Goal: Task Accomplishment & Management: Use online tool/utility

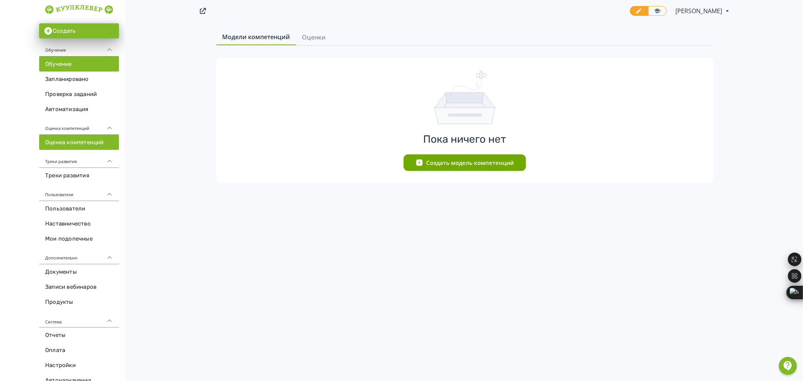
click at [99, 68] on link "Обучение" at bounding box center [79, 63] width 80 height 15
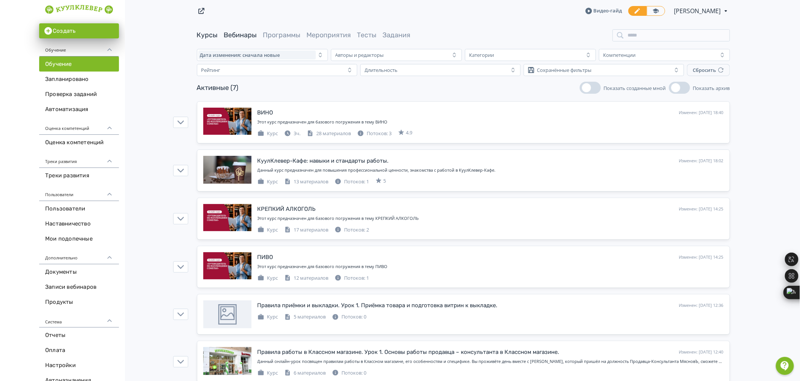
click at [246, 33] on link "Вебинары" at bounding box center [240, 35] width 33 height 8
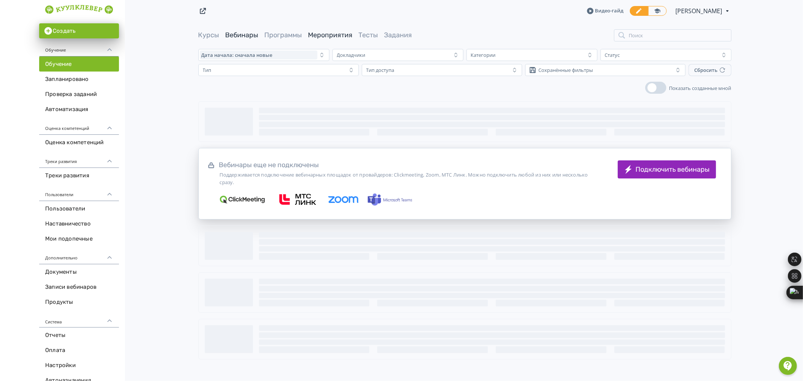
click at [319, 35] on link "Мероприятия" at bounding box center [330, 35] width 44 height 8
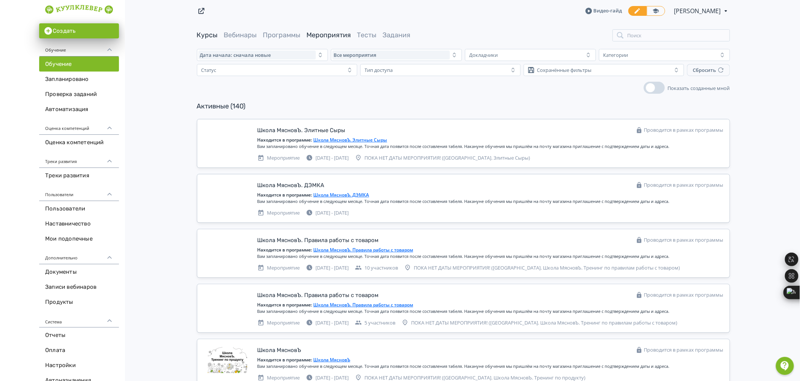
click at [209, 33] on link "Курсы" at bounding box center [207, 35] width 21 height 8
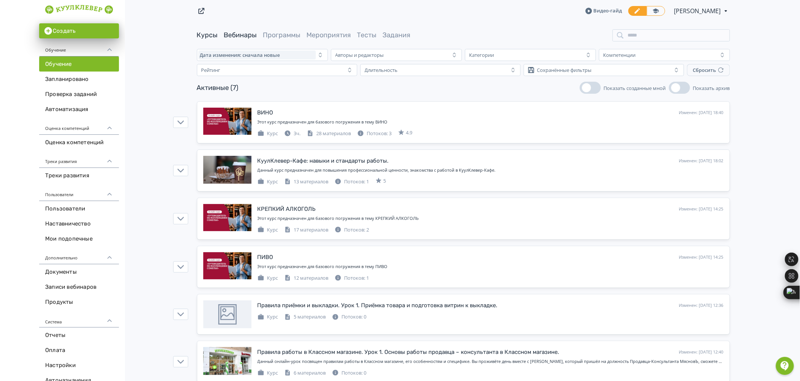
click at [247, 36] on link "Вебинары" at bounding box center [240, 35] width 33 height 8
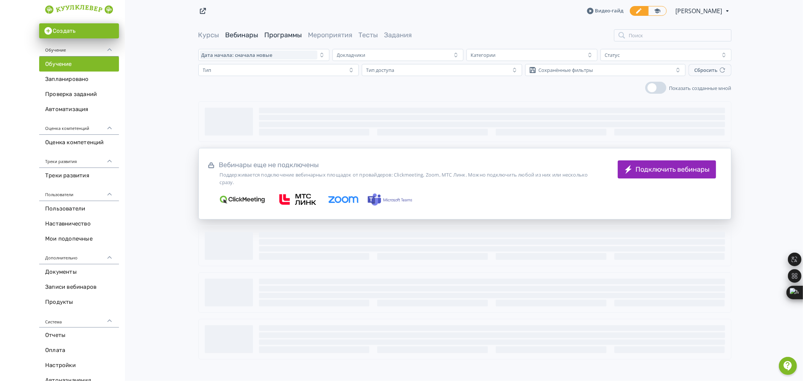
click at [290, 36] on link "Программы" at bounding box center [284, 35] width 38 height 8
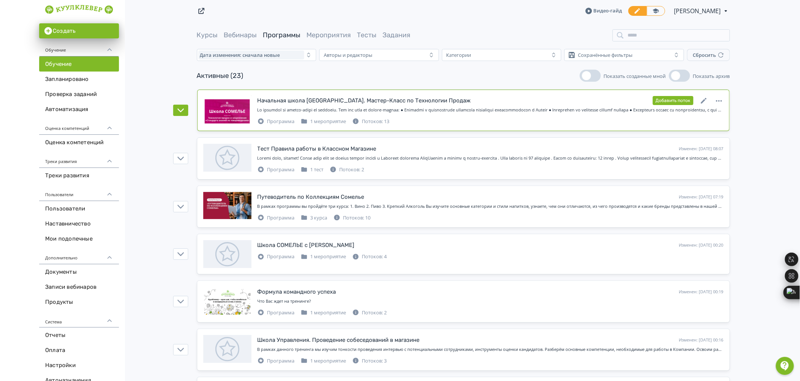
click at [383, 106] on div "Начальная школа [GEOGRAPHIC_DATA]. Мастер-Класс по Технологии Продаж Изменен: […" at bounding box center [490, 110] width 466 height 29
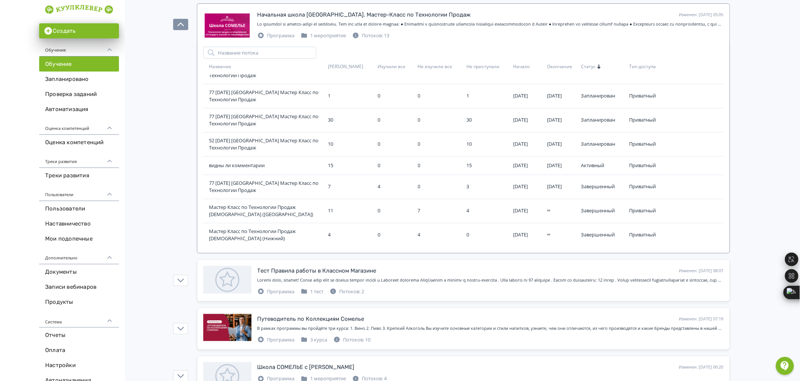
scroll to position [84, 0]
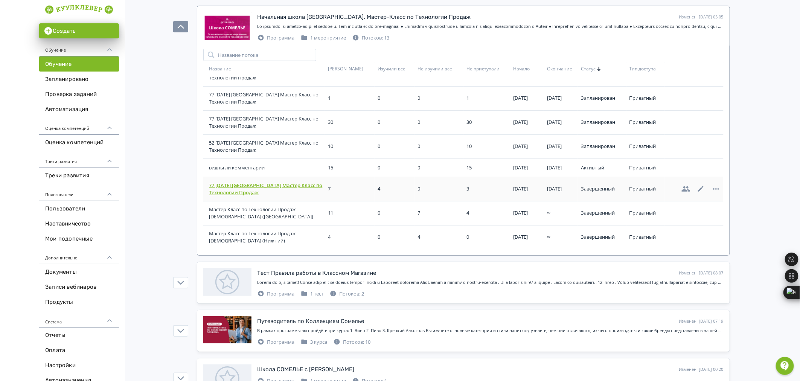
click at [282, 187] on span "77 [DATE] [GEOGRAPHIC_DATA] Мастер Класс по Технологии Продаж" at bounding box center [267, 189] width 116 height 15
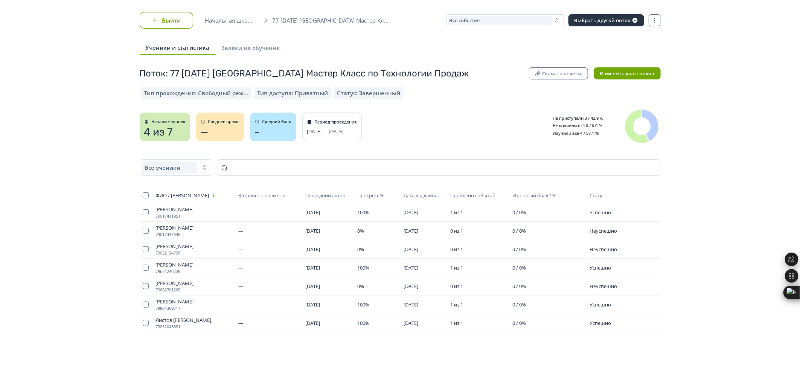
click at [153, 19] on icon "button" at bounding box center [156, 21] width 8 height 8
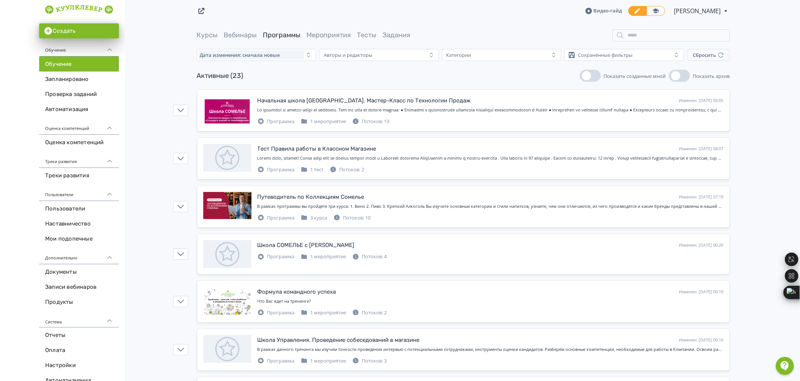
click at [322, 31] on link "Мероприятия" at bounding box center [329, 35] width 44 height 8
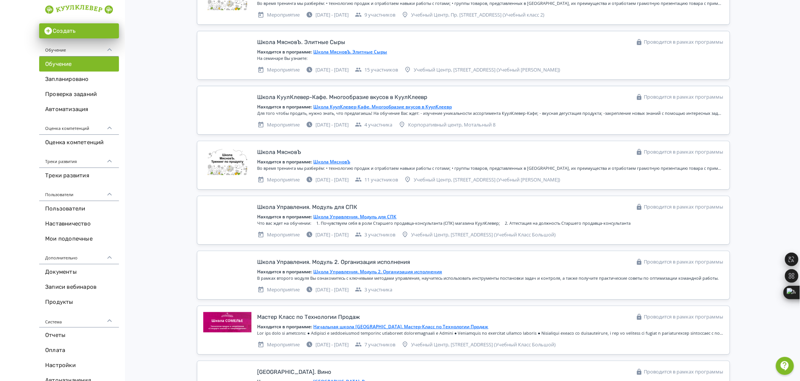
scroll to position [2969, 0]
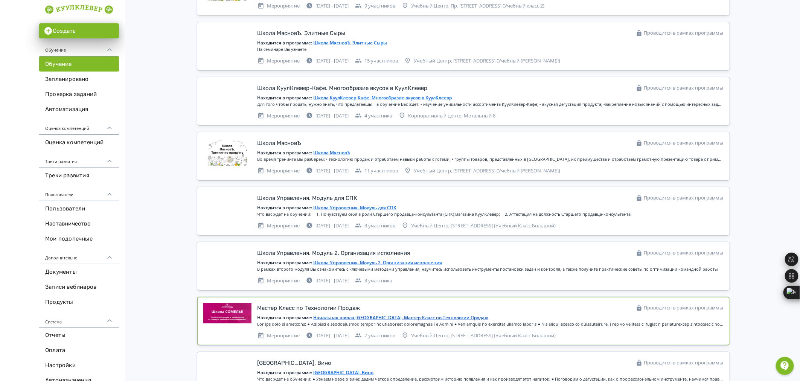
click at [498, 321] on div "Находится в программе: Начальная школа СОМЕЛЬЕ. Мастер-Класс по Технологии Прод…" at bounding box center [490, 317] width 466 height 7
click at [658, 311] on div "Проводится в рамках программы" at bounding box center [680, 308] width 88 height 8
click at [271, 327] on div at bounding box center [490, 324] width 466 height 6
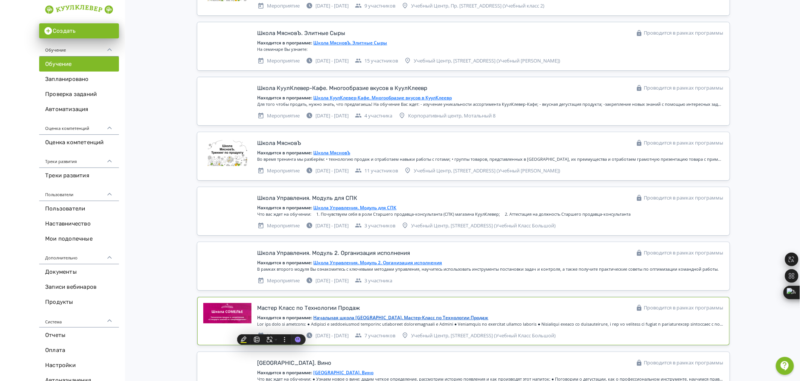
click at [273, 317] on div "Находится в программе: Начальная школа СОМЕЛЬЕ. Мастер-Класс по Технологии Прод…" at bounding box center [490, 317] width 466 height 7
click at [245, 317] on div at bounding box center [227, 317] width 48 height 28
click at [426, 321] on link "Начальная школа [GEOGRAPHIC_DATA]. Мастер-Класс по Технологии Продаж" at bounding box center [401, 317] width 175 height 6
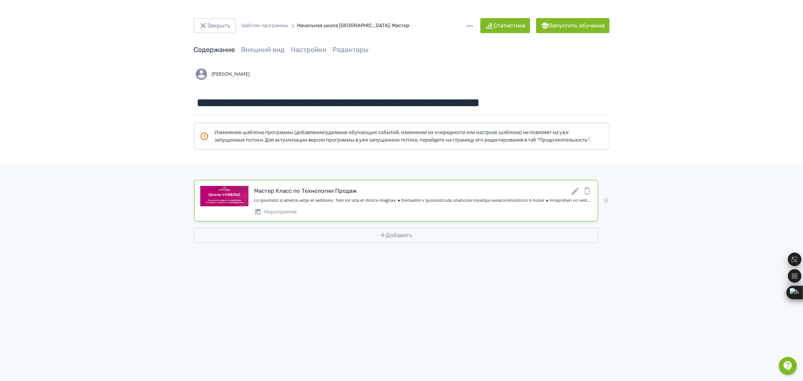
click at [298, 204] on div at bounding box center [422, 200] width 337 height 6
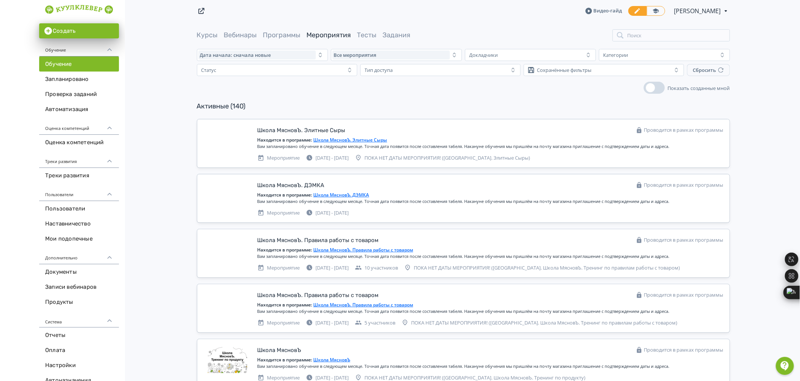
click at [203, 30] on span "Курсы" at bounding box center [207, 34] width 21 height 9
click at [211, 34] on link "Курсы" at bounding box center [207, 35] width 21 height 8
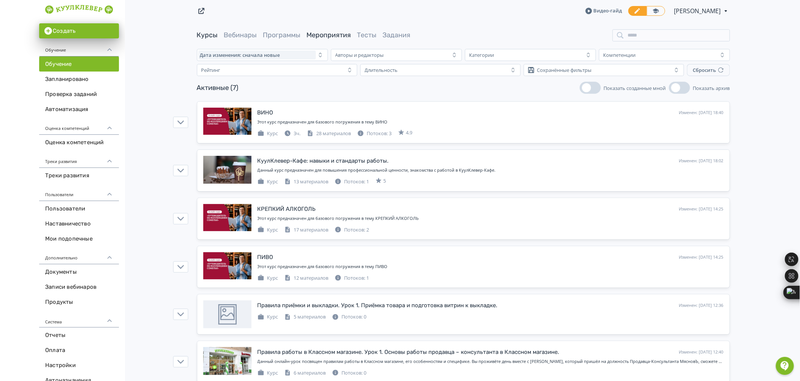
click at [329, 38] on link "Мероприятия" at bounding box center [329, 35] width 44 height 8
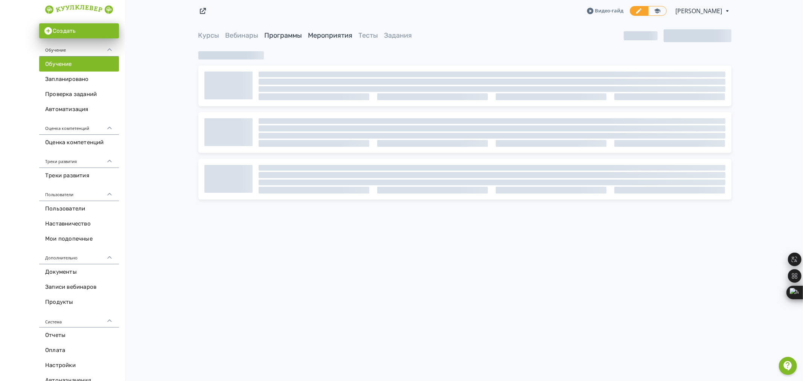
click at [295, 35] on link "Программы" at bounding box center [284, 35] width 38 height 8
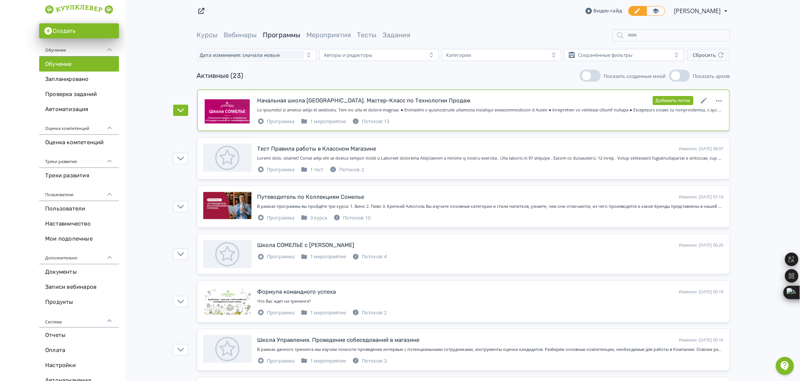
click at [411, 104] on div "Начальная школа [GEOGRAPHIC_DATA]. Мастер-Класс по Технологии Продаж" at bounding box center [363, 100] width 213 height 9
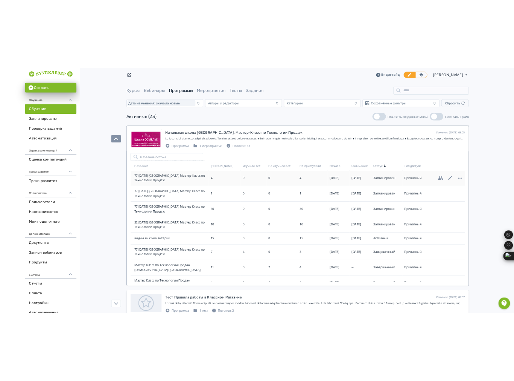
scroll to position [141, 0]
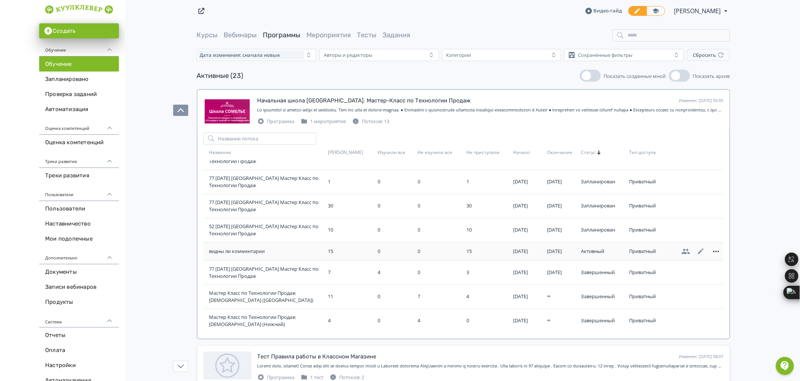
click at [711, 250] on icon at bounding box center [715, 251] width 9 height 9
click at [679, 246] on div "Завершить обучение" at bounding box center [674, 243] width 63 height 15
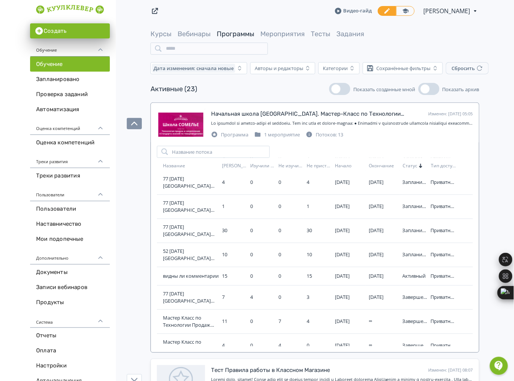
scroll to position [333, 0]
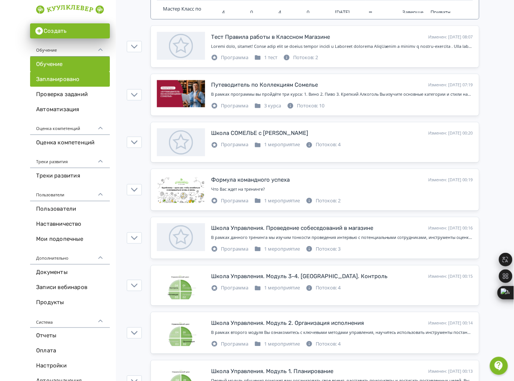
click at [71, 81] on link "Запланировано" at bounding box center [70, 79] width 80 height 15
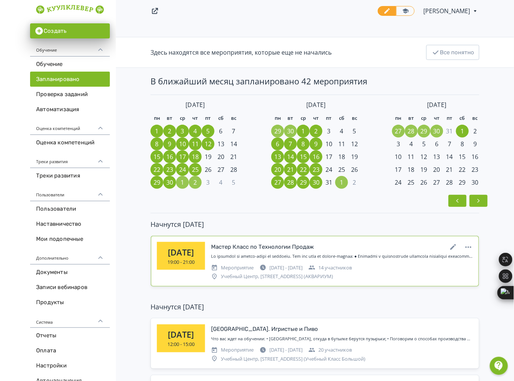
click at [306, 255] on div at bounding box center [342, 256] width 262 height 6
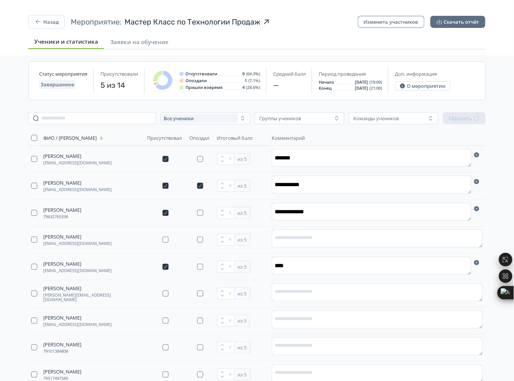
click at [304, 39] on div "Ученики и статистика Заявки на обучение" at bounding box center [257, 42] width 458 height 15
click at [43, 21] on button "Назад" at bounding box center [46, 22] width 37 height 14
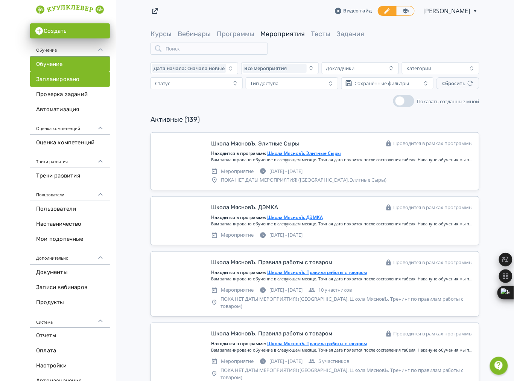
click at [42, 76] on link "Запланировано" at bounding box center [70, 79] width 80 height 15
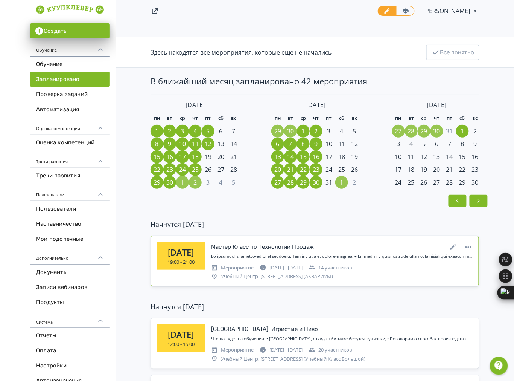
click at [388, 251] on div "Мастер Класс по Технологии Продаж" at bounding box center [342, 247] width 262 height 10
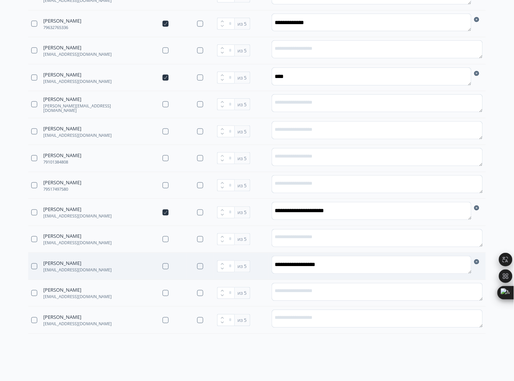
scroll to position [189, 0]
click at [169, 263] on button "button" at bounding box center [166, 266] width 6 height 6
click at [175, 360] on div "**********" at bounding box center [257, 162] width 470 height 443
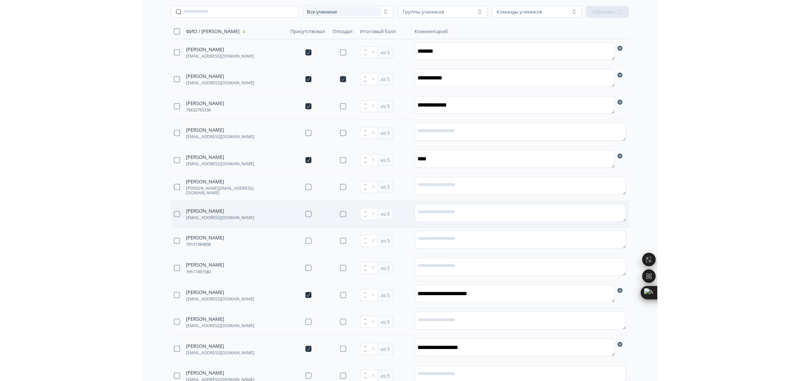
scroll to position [106, 0]
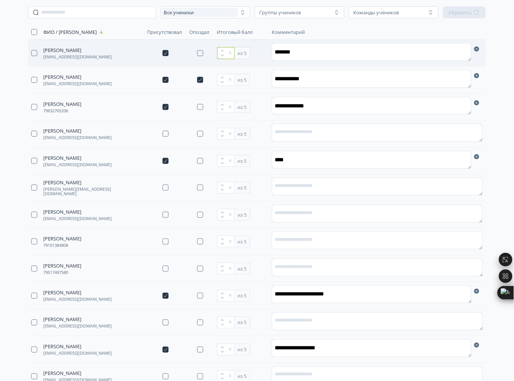
drag, startPoint x: 242, startPoint y: 50, endPoint x: 235, endPoint y: 49, distance: 7.2
click at [235, 49] on input "*" at bounding box center [226, 53] width 18 height 12
type input "*"
drag, startPoint x: 240, startPoint y: 81, endPoint x: 232, endPoint y: 78, distance: 8.2
click at [232, 78] on div "*" at bounding box center [226, 80] width 18 height 12
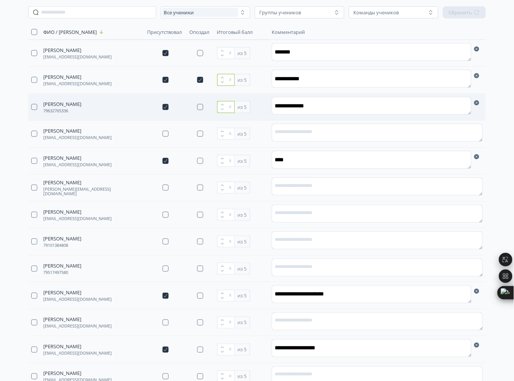
type input "*"
drag, startPoint x: 242, startPoint y: 108, endPoint x: 231, endPoint y: 103, distance: 12.2
click at [231, 103] on div "*" at bounding box center [226, 107] width 18 height 12
type input "*"
drag, startPoint x: 242, startPoint y: 163, endPoint x: 234, endPoint y: 160, distance: 8.8
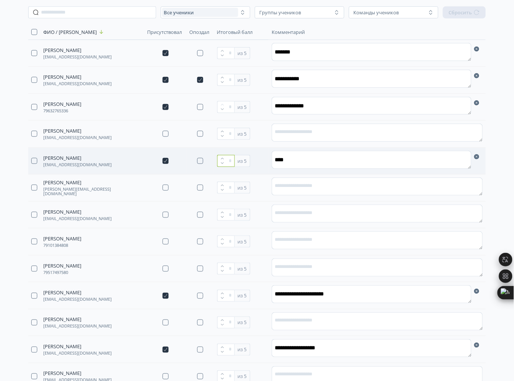
click at [234, 160] on input "*" at bounding box center [226, 161] width 18 height 12
type input "*"
drag, startPoint x: 244, startPoint y: 294, endPoint x: 234, endPoint y: 289, distance: 10.9
click at [234, 289] on input "*" at bounding box center [226, 295] width 18 height 12
type input "*"
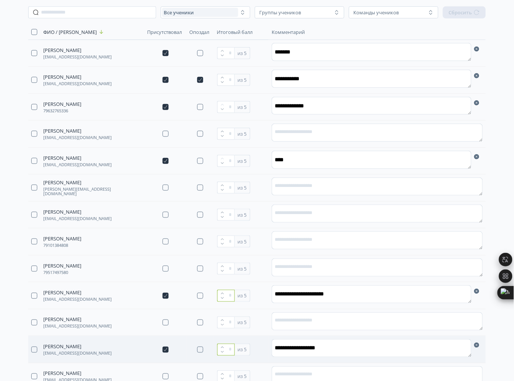
type input "*"
drag, startPoint x: 241, startPoint y: 347, endPoint x: 237, endPoint y: 345, distance: 4.7
click at [235, 345] on input "*" at bounding box center [226, 349] width 18 height 12
type input "*"
click at [495, 341] on div "**********" at bounding box center [257, 245] width 482 height 443
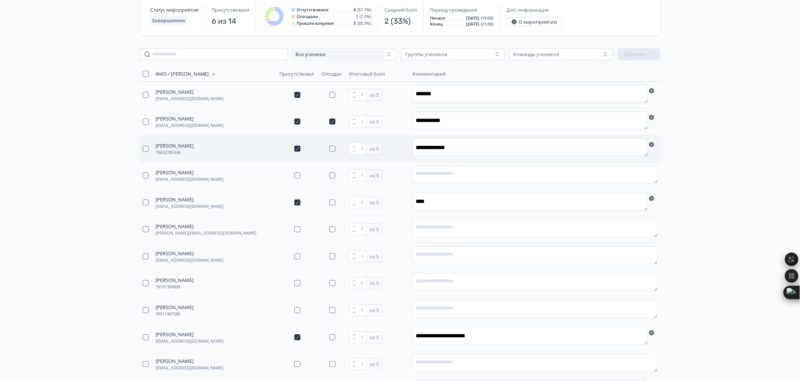
scroll to position [0, 0]
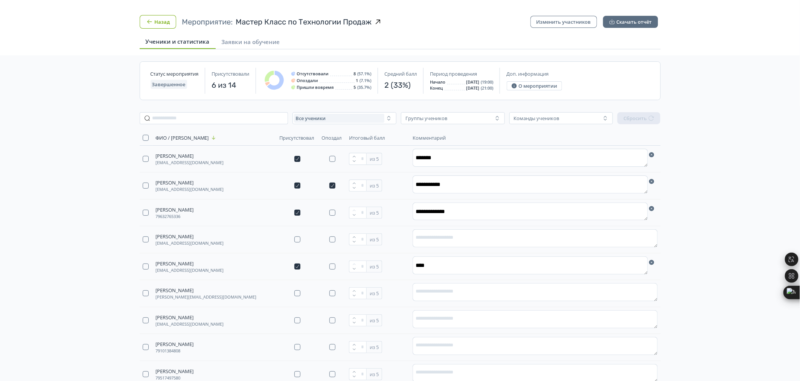
click at [169, 18] on button "Назад" at bounding box center [158, 22] width 37 height 14
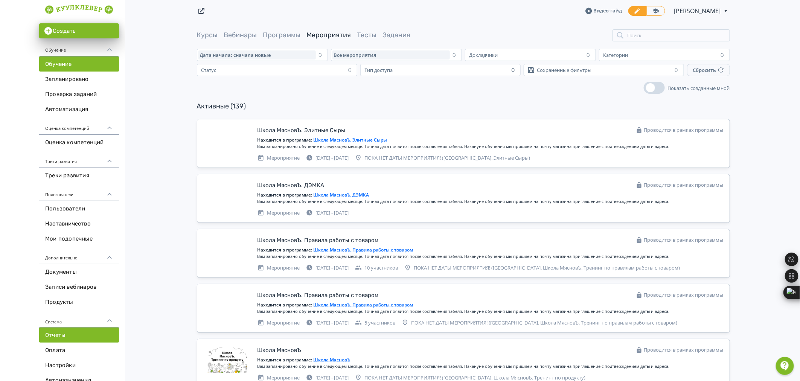
click at [65, 340] on link "Отчеты" at bounding box center [79, 334] width 80 height 15
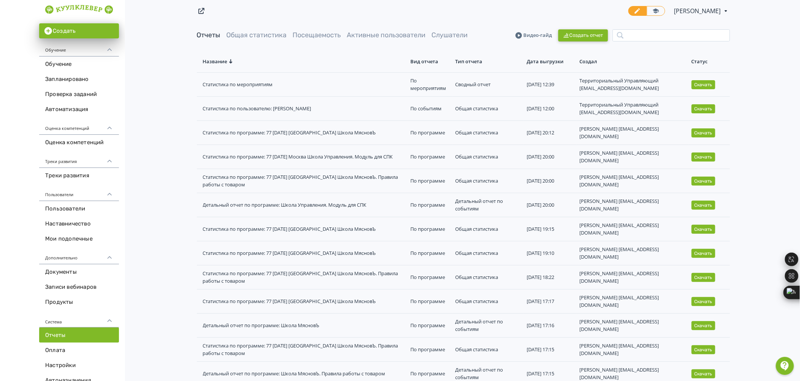
click at [574, 32] on button "Создать отчет" at bounding box center [583, 35] width 50 height 12
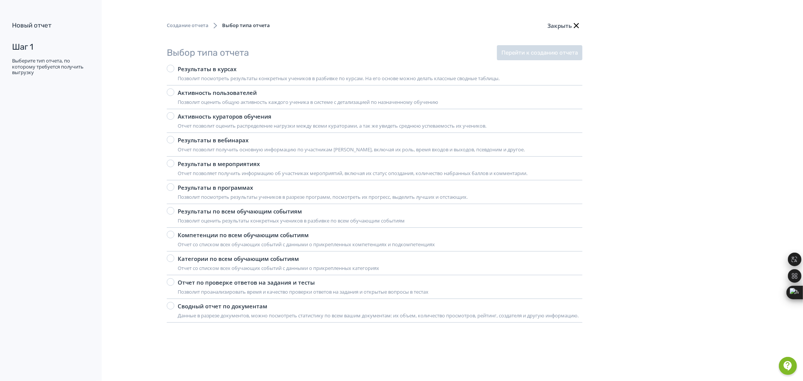
click at [170, 163] on div at bounding box center [171, 164] width 8 height 8
click at [525, 56] on button "Перейти к созданию отчета" at bounding box center [539, 52] width 85 height 15
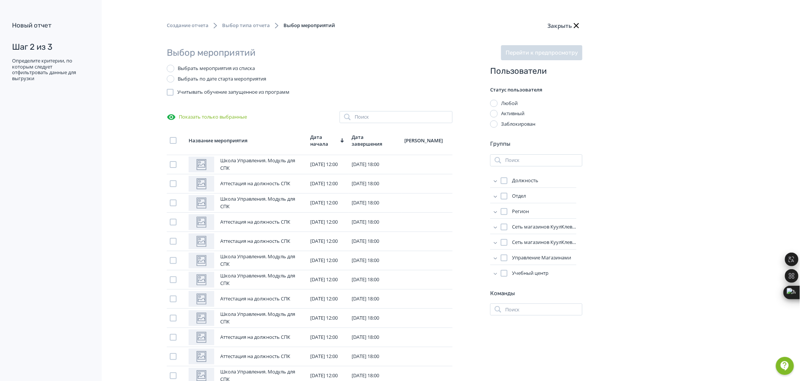
click at [227, 80] on div "Выбрать по дате старта мероприятия" at bounding box center [222, 79] width 88 height 8
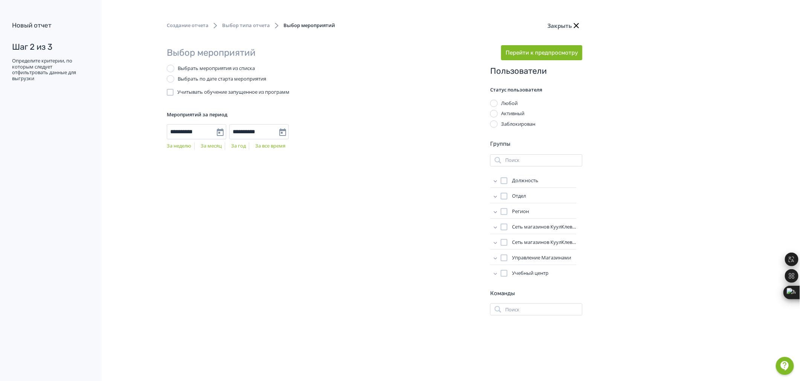
click at [169, 146] on link "За неделю" at bounding box center [179, 145] width 24 height 7
click at [185, 146] on link "За неделю" at bounding box center [179, 145] width 24 height 7
click at [208, 146] on link "За месяц" at bounding box center [211, 145] width 21 height 7
type input "**********"
click at [199, 70] on div "Выбрать мероприятия из списка" at bounding box center [216, 69] width 77 height 8
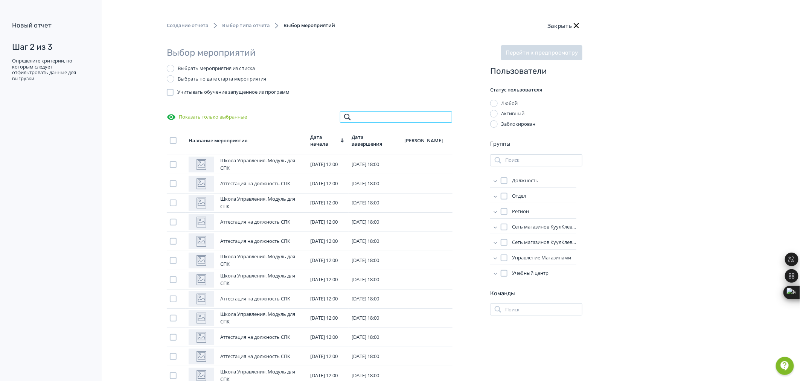
click at [394, 121] on input "search" at bounding box center [395, 117] width 113 height 12
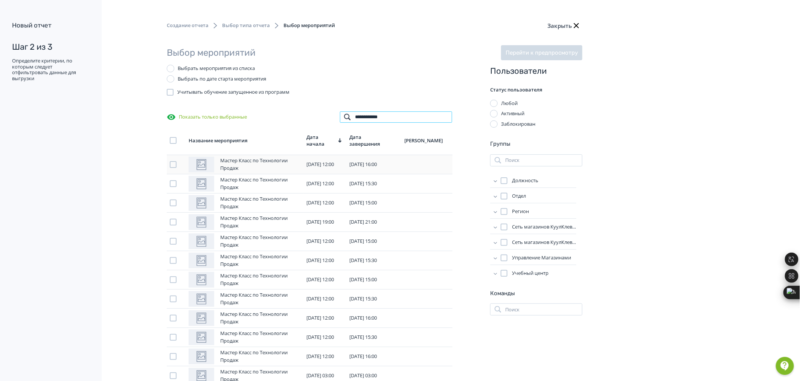
type input "**********"
click at [172, 165] on div at bounding box center [173, 164] width 7 height 7
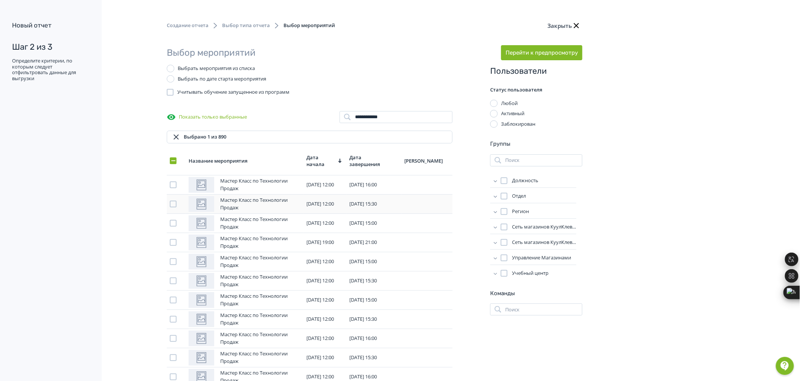
click at [172, 207] on div at bounding box center [173, 204] width 7 height 7
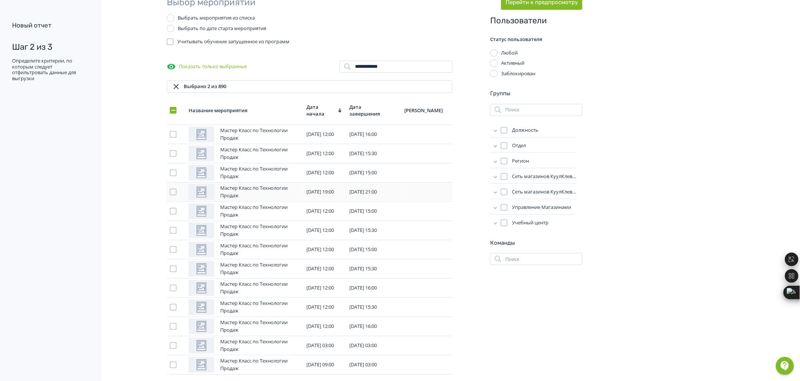
scroll to position [63, 0]
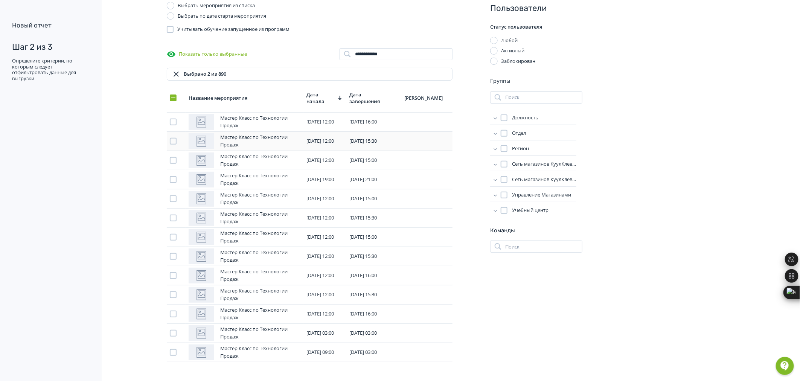
click at [175, 140] on div at bounding box center [173, 141] width 7 height 7
click at [336, 98] on span "Дата начала" at bounding box center [321, 98] width 30 height 14
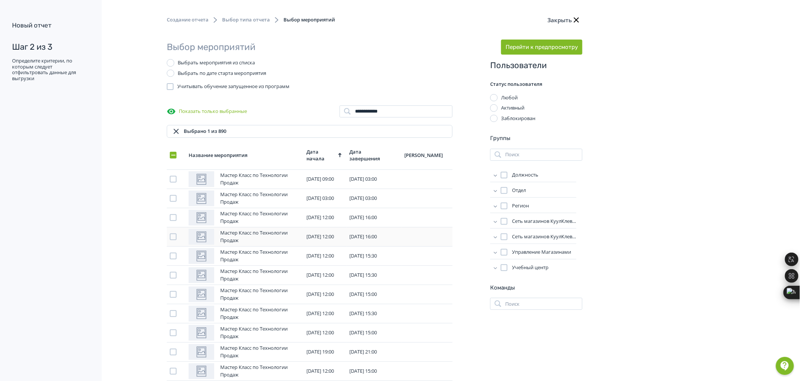
scroll to position [0, 0]
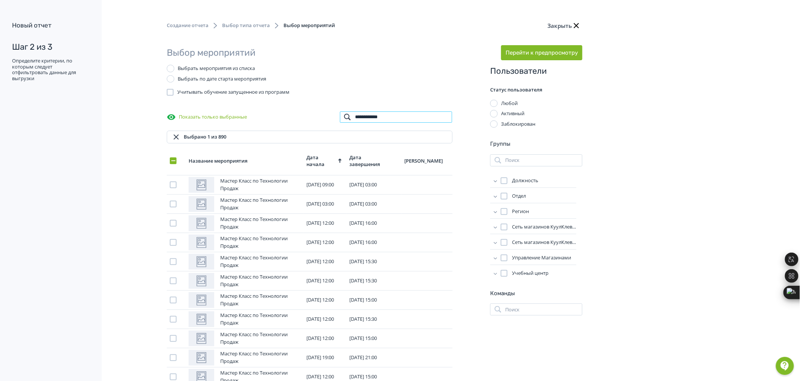
drag, startPoint x: 409, startPoint y: 115, endPoint x: 305, endPoint y: 119, distance: 103.9
click at [305, 119] on div "**********" at bounding box center [310, 117] width 286 height 12
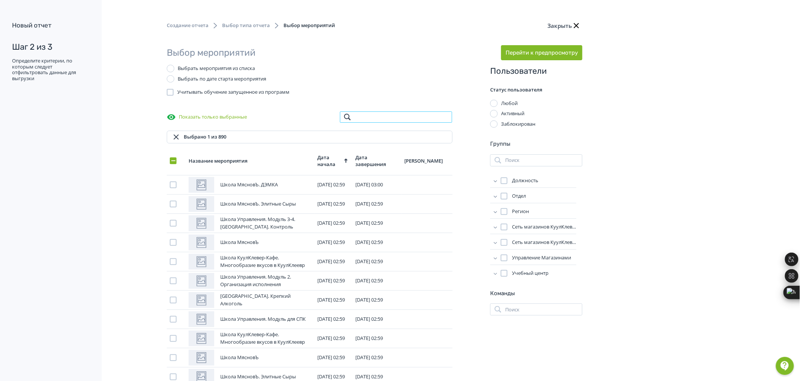
click at [393, 114] on input "search" at bounding box center [395, 117] width 113 height 12
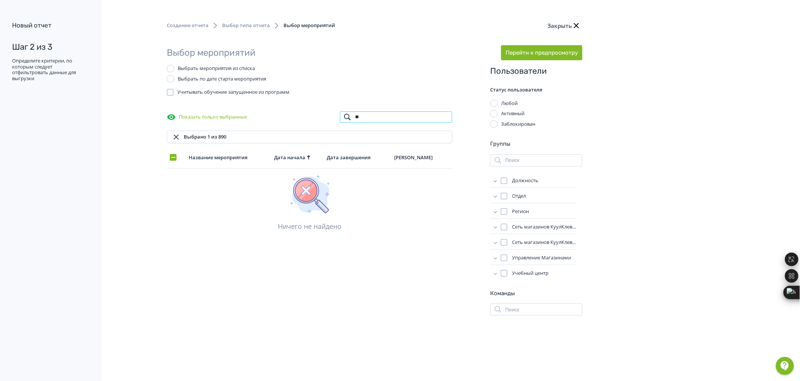
type input "*"
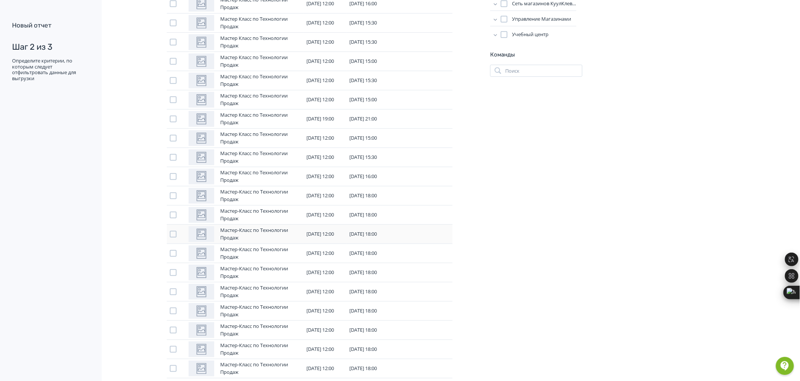
scroll to position [254, 0]
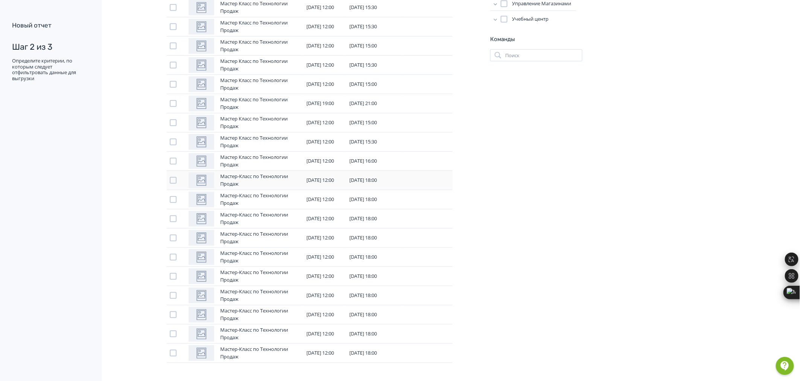
type input "**********"
click at [172, 178] on div at bounding box center [173, 180] width 7 height 7
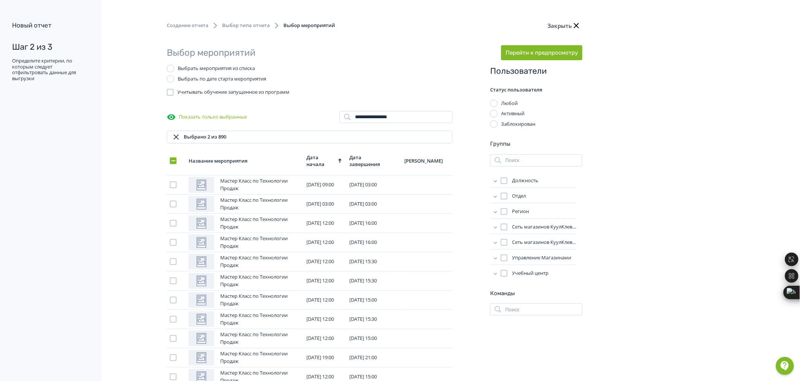
click at [498, 113] on label "Активный" at bounding box center [507, 114] width 34 height 8
click at [560, 56] on button "Перейти к предпросмотру" at bounding box center [541, 52] width 81 height 15
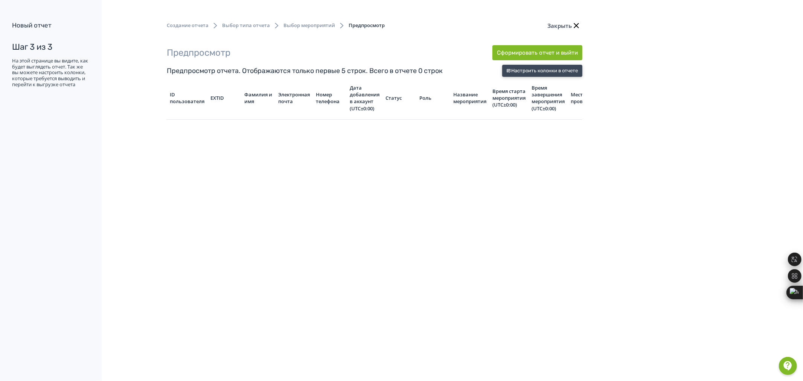
click at [528, 72] on button "Настроить колонки в отчете" at bounding box center [542, 71] width 80 height 12
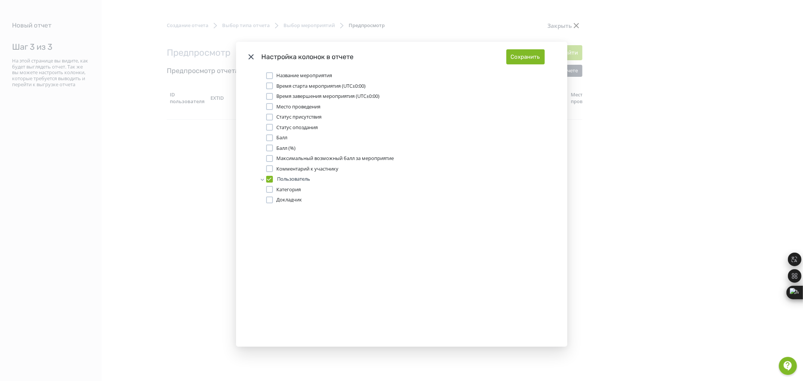
click at [284, 85] on span "Время старта мероприятия (UTC±0:00)" at bounding box center [320, 86] width 89 height 8
click at [285, 95] on span "Время завершения мероприятия (UTC±0:00)" at bounding box center [327, 97] width 103 height 8
click at [292, 105] on span "Место проведения" at bounding box center [298, 107] width 44 height 8
click at [300, 126] on span "Статус опоздания" at bounding box center [296, 128] width 41 height 8
click at [269, 136] on div "Modal" at bounding box center [269, 137] width 7 height 7
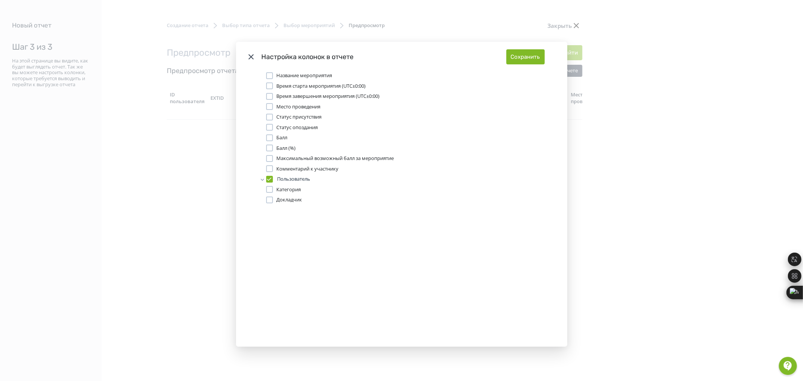
click at [266, 148] on div "Modal" at bounding box center [269, 148] width 7 height 7
click at [268, 155] on div "Modal" at bounding box center [269, 158] width 7 height 7
drag, startPoint x: 269, startPoint y: 188, endPoint x: 271, endPoint y: 195, distance: 6.7
click at [269, 189] on div "Modal" at bounding box center [269, 189] width 7 height 7
click at [270, 200] on div "Modal" at bounding box center [269, 199] width 7 height 7
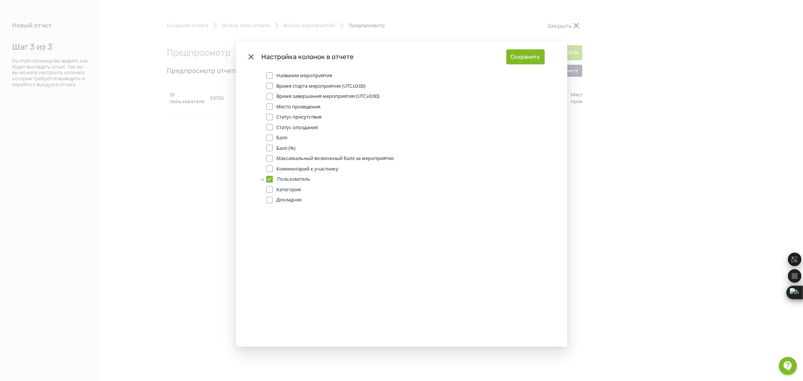
click at [263, 179] on div "Пользователь" at bounding box center [398, 179] width 277 height 8
click at [268, 181] on div "Modal" at bounding box center [269, 179] width 7 height 7
click at [262, 179] on icon "Modal" at bounding box center [262, 179] width 5 height 5
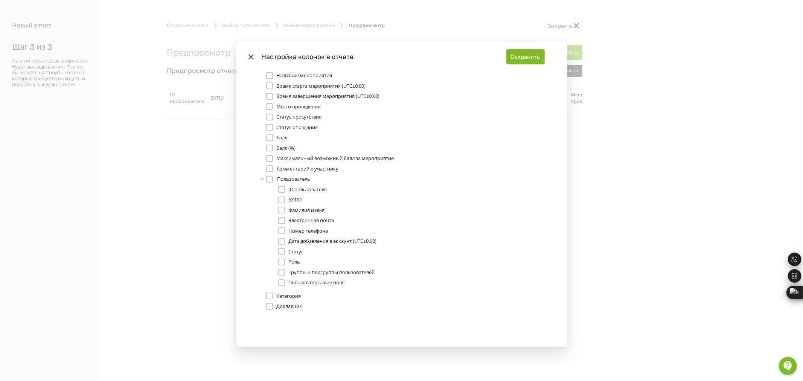
click at [281, 209] on div "Modal" at bounding box center [281, 210] width 7 height 7
click at [283, 273] on div "Modal" at bounding box center [281, 272] width 7 height 7
click at [516, 58] on button "Сохранить" at bounding box center [525, 56] width 38 height 15
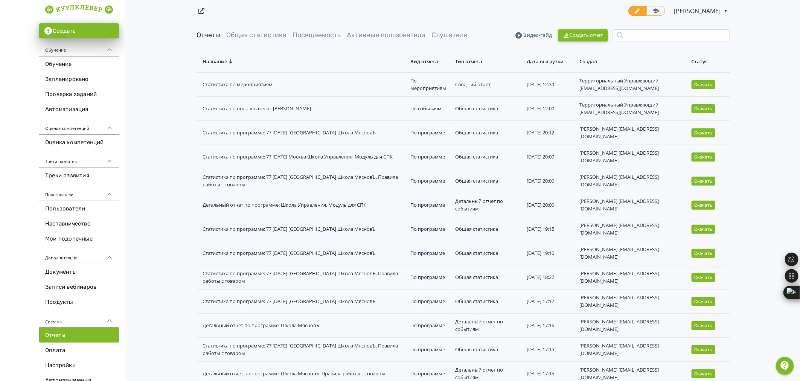
click at [587, 37] on button "Создать отчет" at bounding box center [583, 35] width 50 height 12
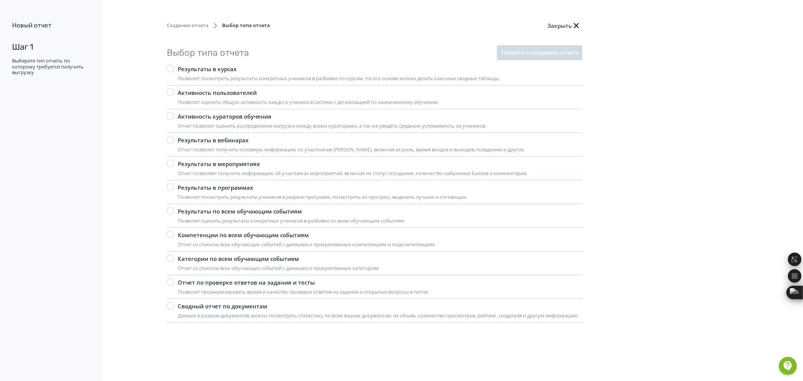
click at [216, 166] on div "Результаты в мероприятиях" at bounding box center [353, 164] width 350 height 9
click at [514, 52] on button "Перейти к созданию отчета" at bounding box center [539, 52] width 85 height 15
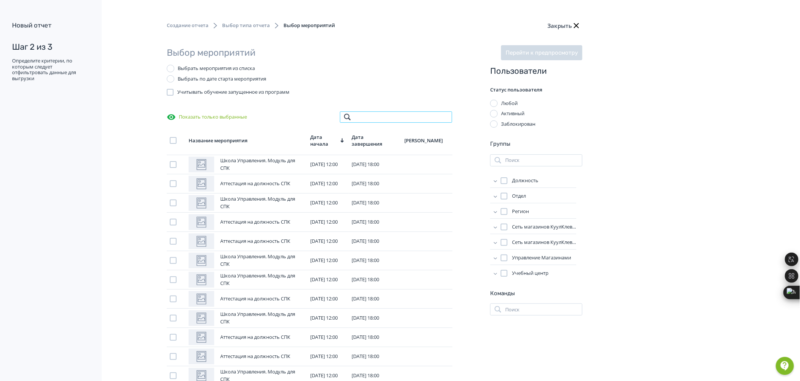
click at [396, 120] on input "search" at bounding box center [395, 117] width 113 height 12
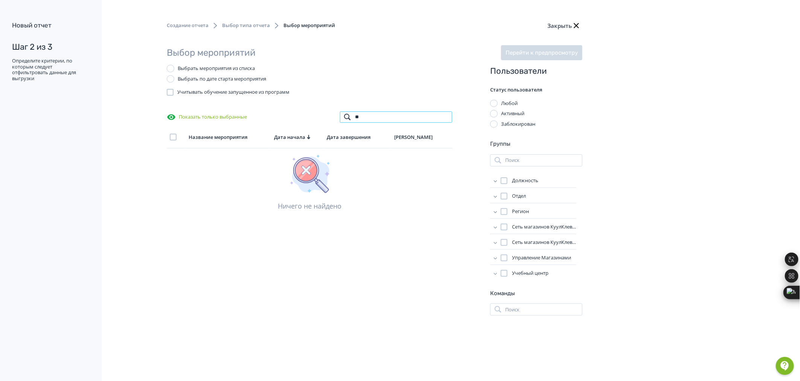
type input "*"
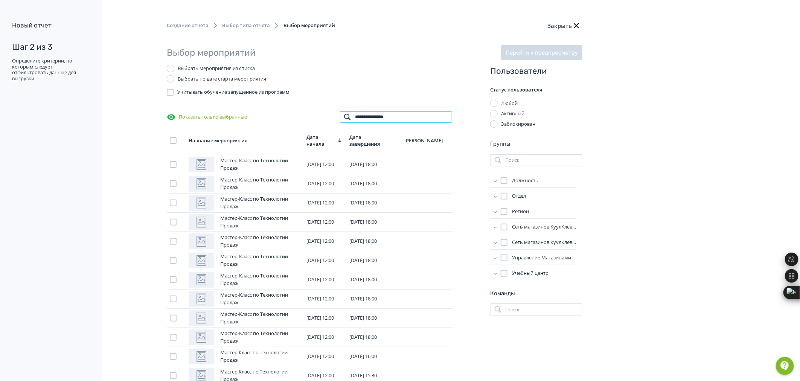
type input "**********"
click at [337, 149] on td "Дата начала" at bounding box center [324, 144] width 43 height 21
click at [335, 139] on span "Дата начала" at bounding box center [321, 141] width 30 height 14
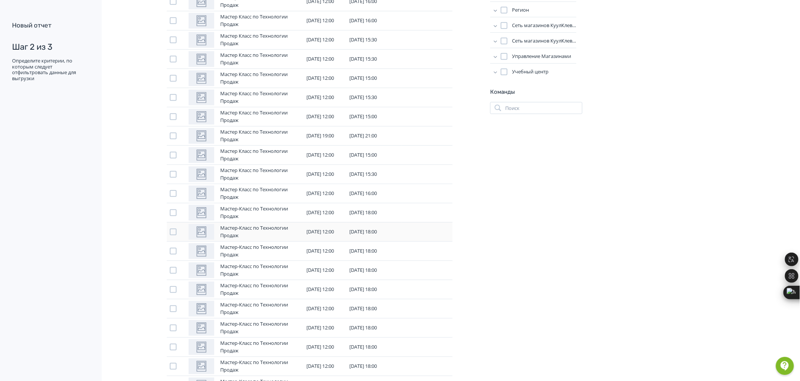
scroll to position [209, 0]
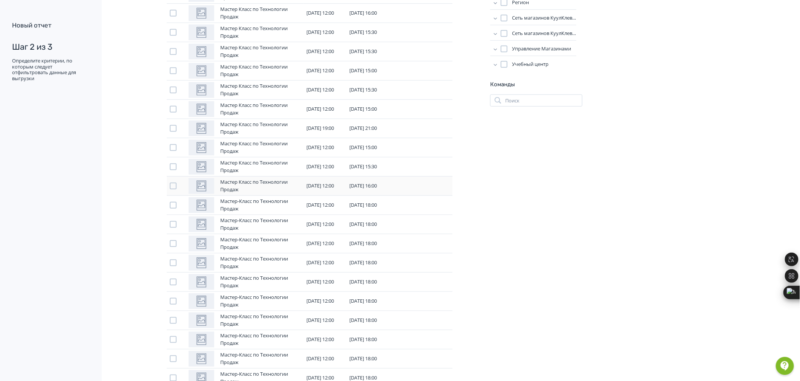
click at [172, 184] on div at bounding box center [173, 186] width 7 height 7
click at [172, 206] on div at bounding box center [173, 204] width 7 height 7
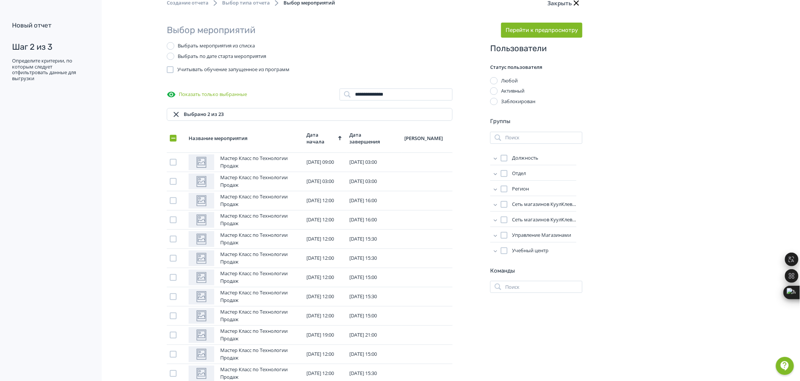
scroll to position [20, 0]
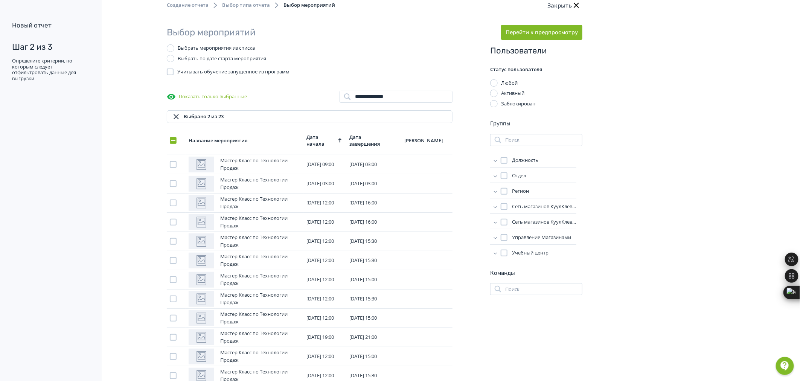
click at [505, 221] on div at bounding box center [504, 222] width 7 height 7
click at [495, 222] on icon at bounding box center [496, 222] width 8 height 8
click at [492, 95] on div at bounding box center [494, 94] width 8 height 8
click at [553, 31] on button "Перейти к предпросмотру" at bounding box center [541, 32] width 81 height 15
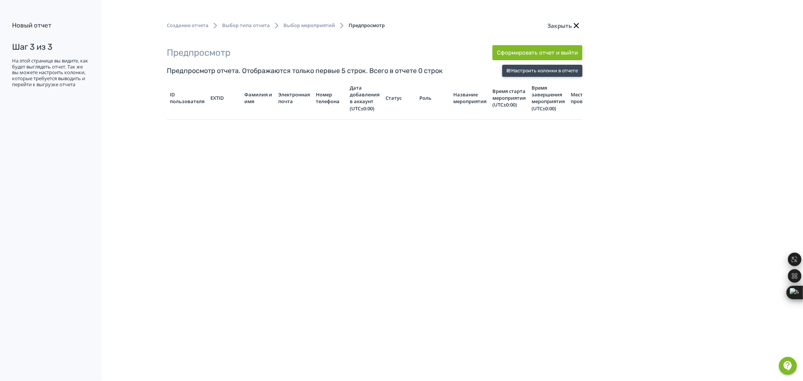
click at [537, 74] on button "Настроить колонки в отчете" at bounding box center [542, 71] width 80 height 12
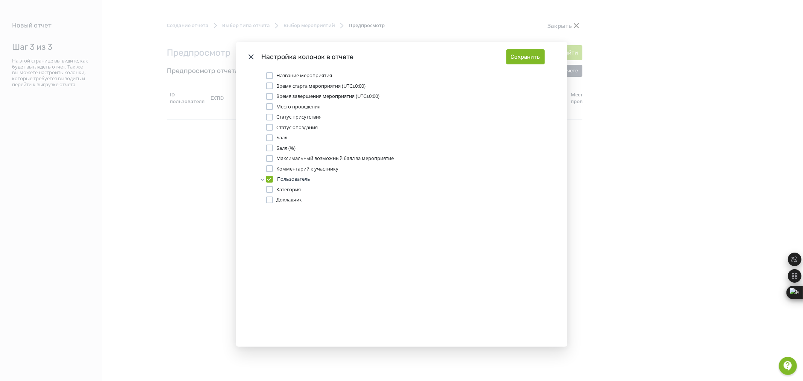
click at [271, 75] on div "Modal" at bounding box center [269, 75] width 7 height 7
click at [271, 86] on label "Время старта мероприятия (UTC±0:00)" at bounding box center [316, 86] width 100 height 8
click at [271, 93] on label "Время завершения мероприятия (UTC±0:00)" at bounding box center [323, 97] width 114 height 8
click at [270, 107] on div "Modal" at bounding box center [269, 106] width 7 height 7
click at [270, 119] on div "Modal" at bounding box center [269, 117] width 7 height 7
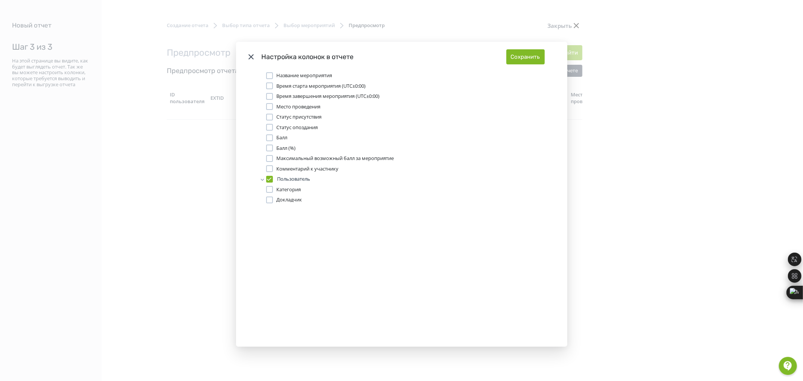
click at [269, 129] on div "Modal" at bounding box center [269, 127] width 7 height 7
click at [268, 137] on div "Modal" at bounding box center [269, 137] width 7 height 7
click at [268, 147] on div "Modal" at bounding box center [269, 148] width 7 height 7
click at [268, 163] on div "Название мероприятия Время старта мероприятия (UTC±0:00) Время завершения мероп…" at bounding box center [401, 138] width 271 height 132
click at [266, 159] on div "Modal" at bounding box center [269, 158] width 7 height 7
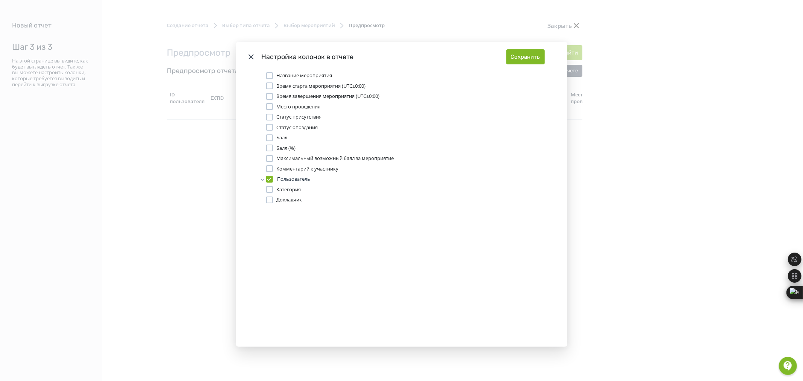
click at [268, 167] on div "Modal" at bounding box center [269, 168] width 7 height 7
click at [268, 181] on div "Modal" at bounding box center [269, 179] width 7 height 7
click at [269, 192] on div "Modal" at bounding box center [269, 189] width 7 height 7
click at [268, 202] on div "Modal" at bounding box center [269, 199] width 7 height 7
click at [270, 76] on div "Modal" at bounding box center [269, 75] width 7 height 7
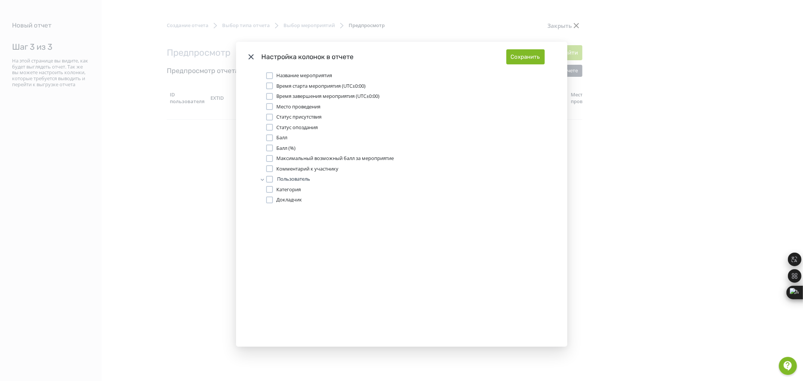
click at [269, 87] on div "Modal" at bounding box center [269, 85] width 7 height 7
click at [269, 119] on div "Modal" at bounding box center [269, 117] width 7 height 7
click at [260, 179] on icon "Modal" at bounding box center [261, 180] width 3 height 2
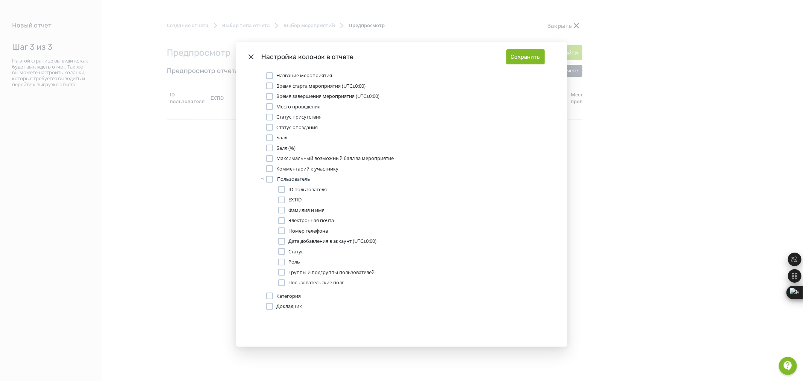
click at [270, 167] on div "Modal" at bounding box center [269, 168] width 7 height 7
click at [280, 209] on div "Modal" at bounding box center [281, 210] width 7 height 7
click at [282, 272] on div "Modal" at bounding box center [281, 272] width 7 height 7
click at [278, 250] on div "Modal" at bounding box center [281, 251] width 7 height 7
click at [516, 61] on button "Сохранить" at bounding box center [525, 56] width 38 height 15
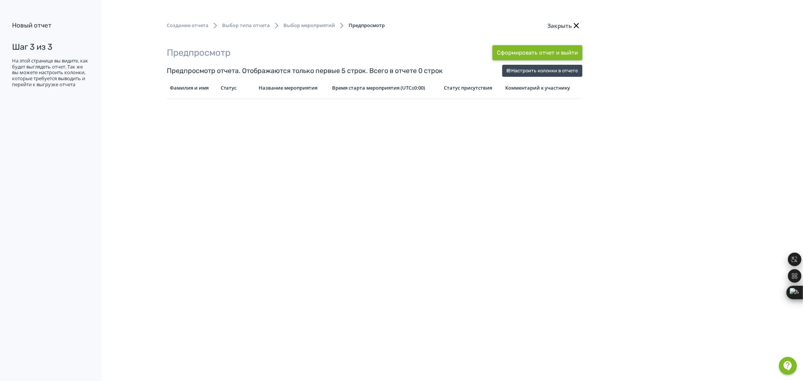
click at [514, 50] on button "Сформировать отчет и выйти" at bounding box center [537, 52] width 90 height 15
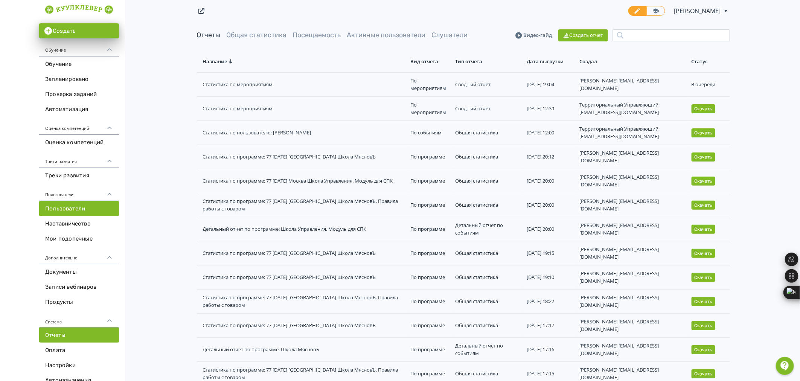
click at [83, 208] on link "Пользователи" at bounding box center [79, 208] width 80 height 15
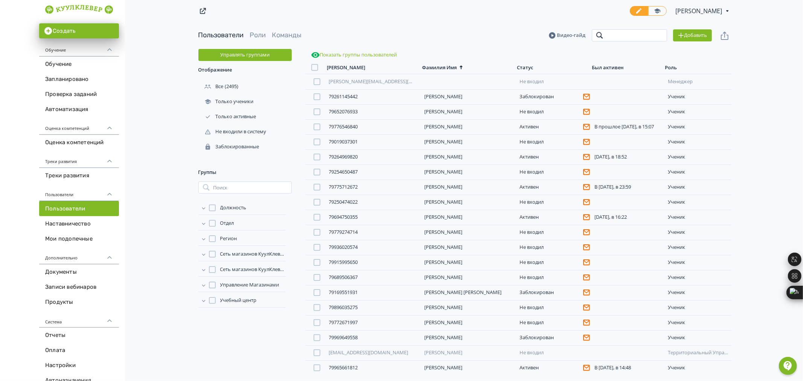
click at [625, 39] on input "search" at bounding box center [629, 35] width 75 height 12
type input "*"
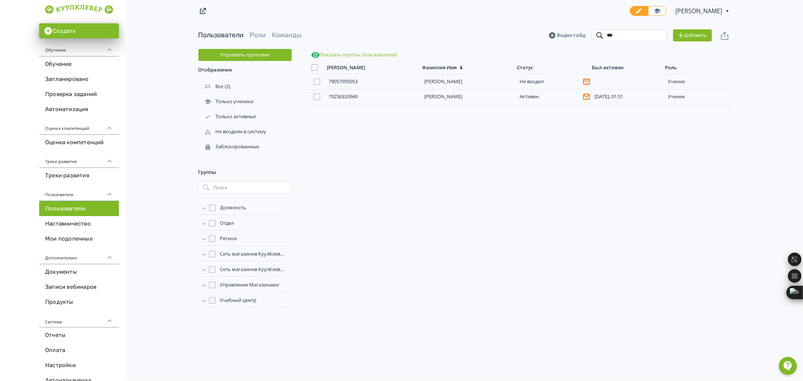
type input "****"
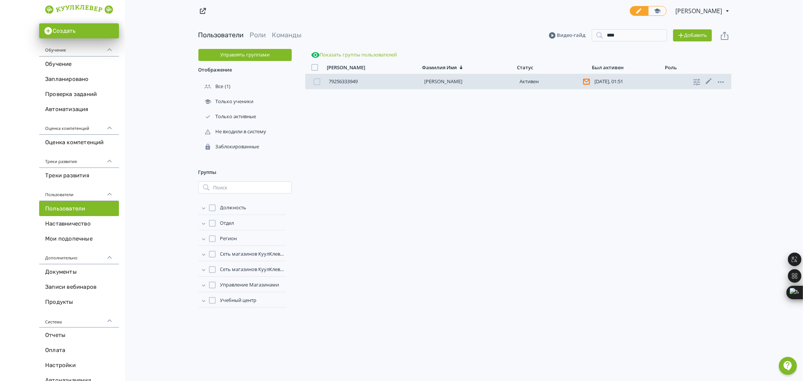
click at [443, 80] on link "[PERSON_NAME]" at bounding box center [443, 81] width 38 height 7
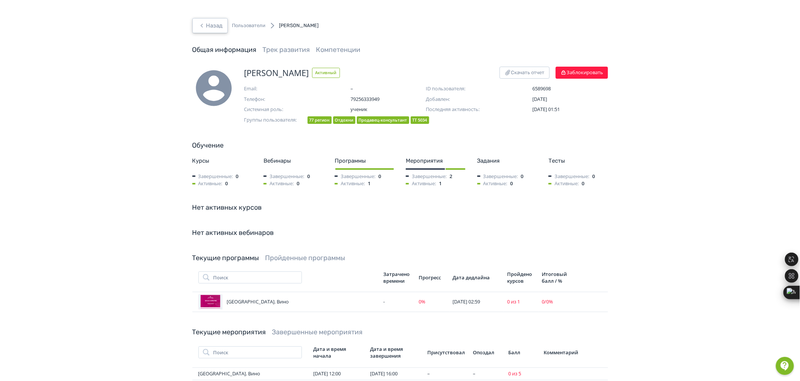
click at [219, 26] on button "Назад" at bounding box center [209, 25] width 35 height 15
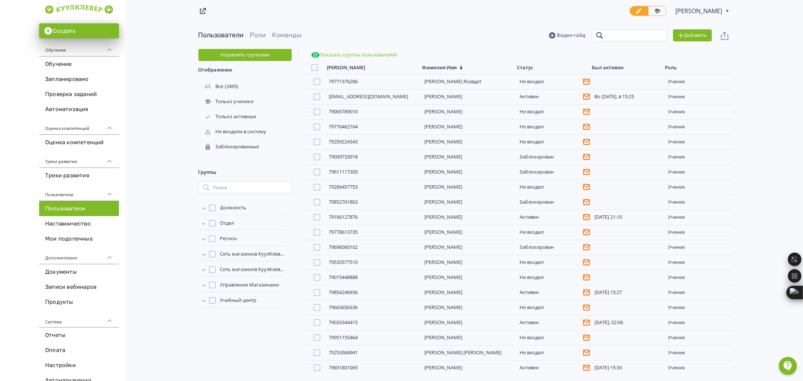
click at [631, 32] on input "search" at bounding box center [629, 35] width 75 height 12
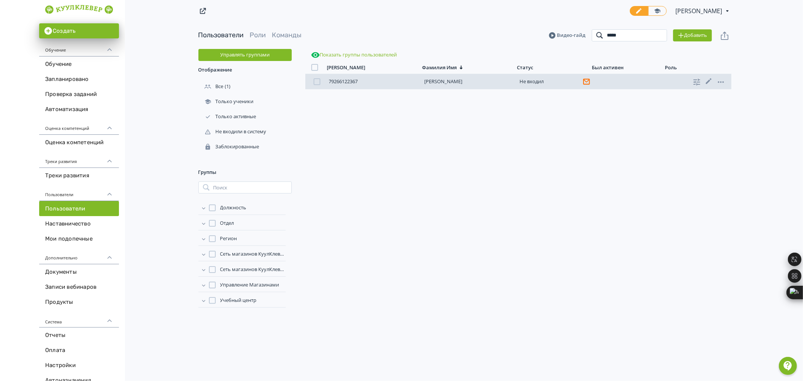
type input "*****"
click at [430, 81] on link "[PERSON_NAME]" at bounding box center [443, 81] width 38 height 7
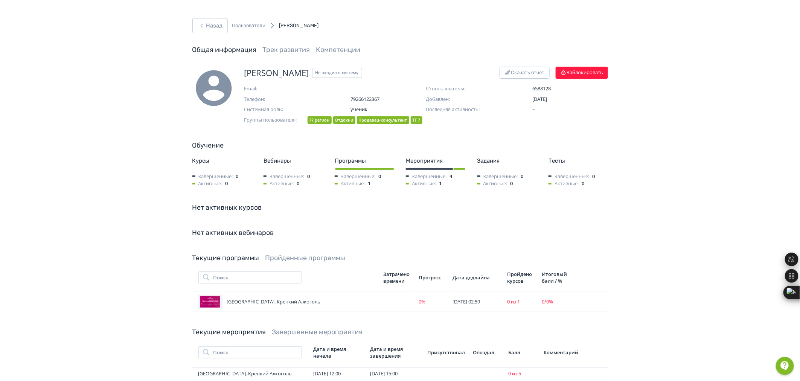
scroll to position [90, 0]
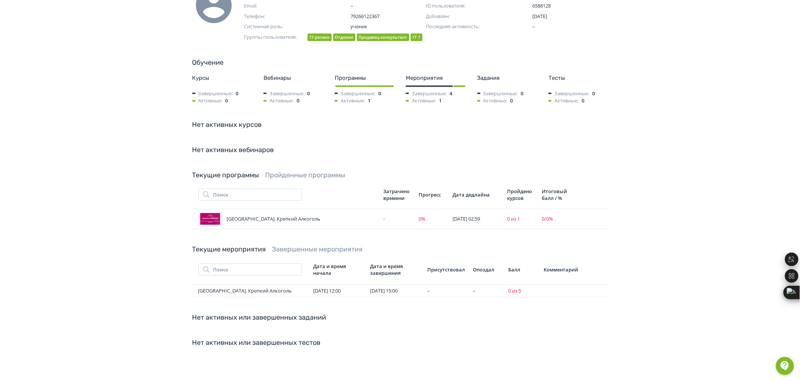
click at [275, 317] on div "Нет активных или завершенных заданий" at bounding box center [400, 317] width 416 height 10
click at [323, 171] on link "Пройденные программы" at bounding box center [305, 175] width 80 height 8
click at [298, 171] on link "Пройденные программы" at bounding box center [305, 175] width 80 height 8
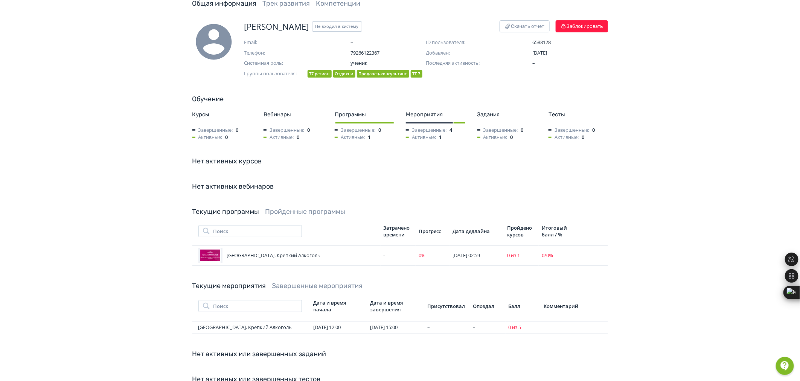
scroll to position [0, 0]
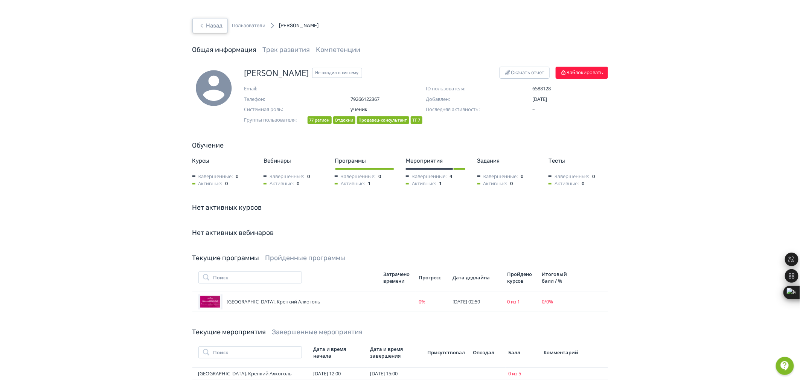
click at [215, 25] on button "Назад" at bounding box center [209, 25] width 35 height 15
